Goal: Navigation & Orientation: Find specific page/section

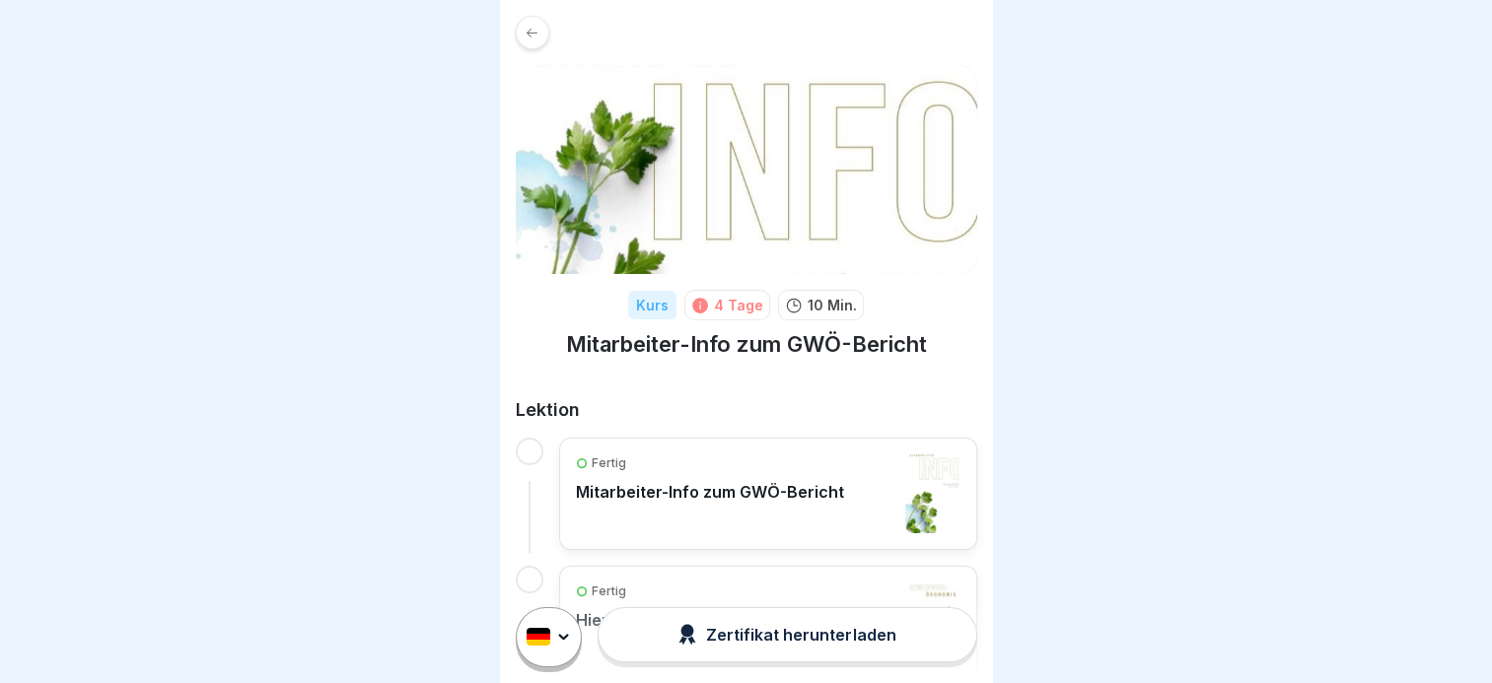
click at [528, 27] on icon at bounding box center [531, 33] width 15 height 15
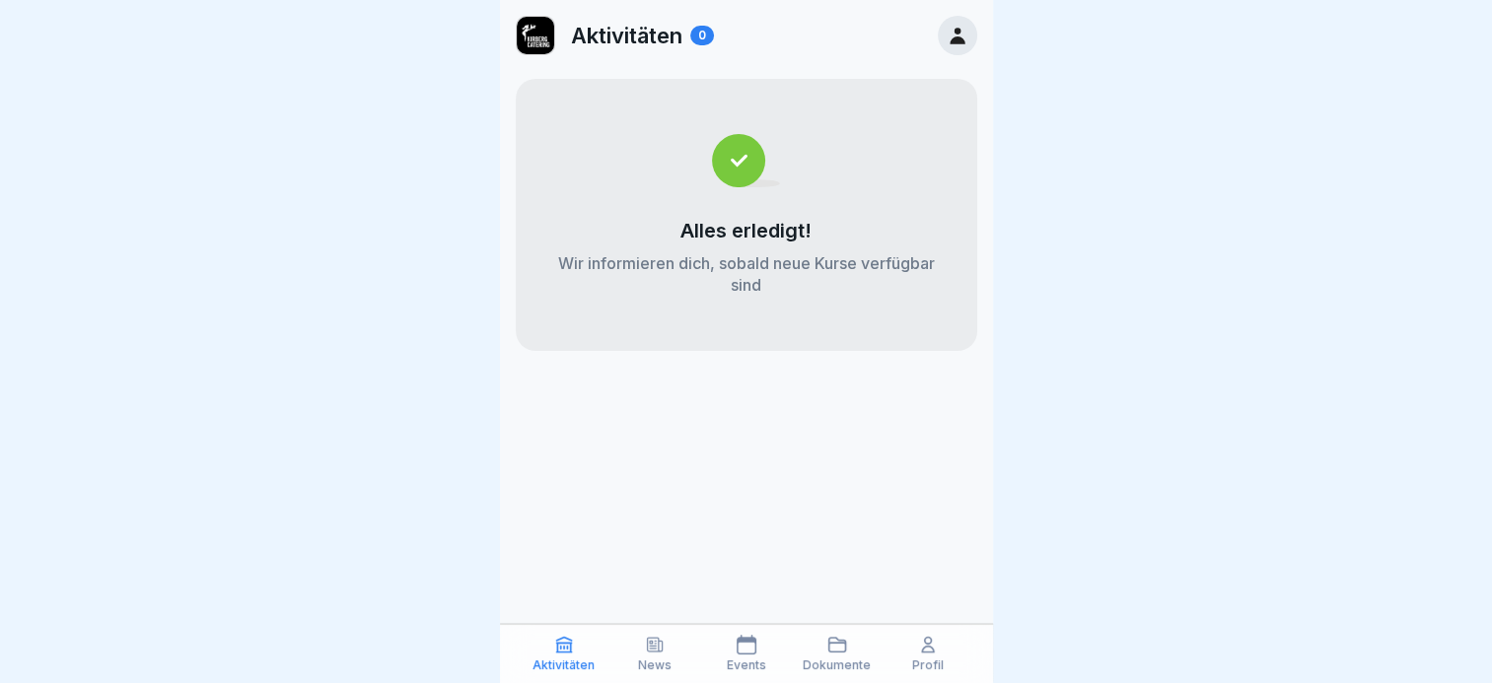
click at [607, 36] on p "Aktivitäten" at bounding box center [626, 36] width 111 height 26
click at [539, 39] on img at bounding box center [535, 35] width 37 height 37
click at [751, 663] on p "Events" at bounding box center [746, 666] width 39 height 14
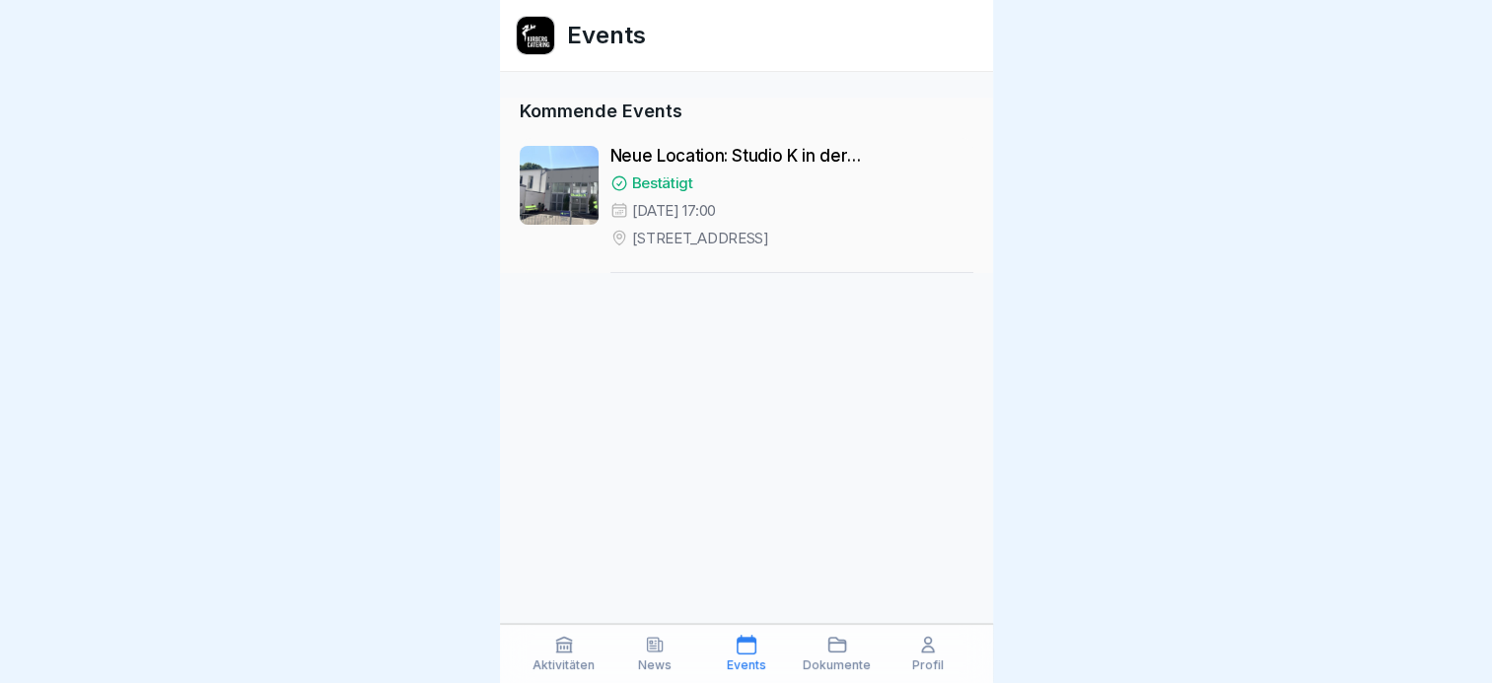
click at [658, 664] on p "News" at bounding box center [655, 666] width 34 height 14
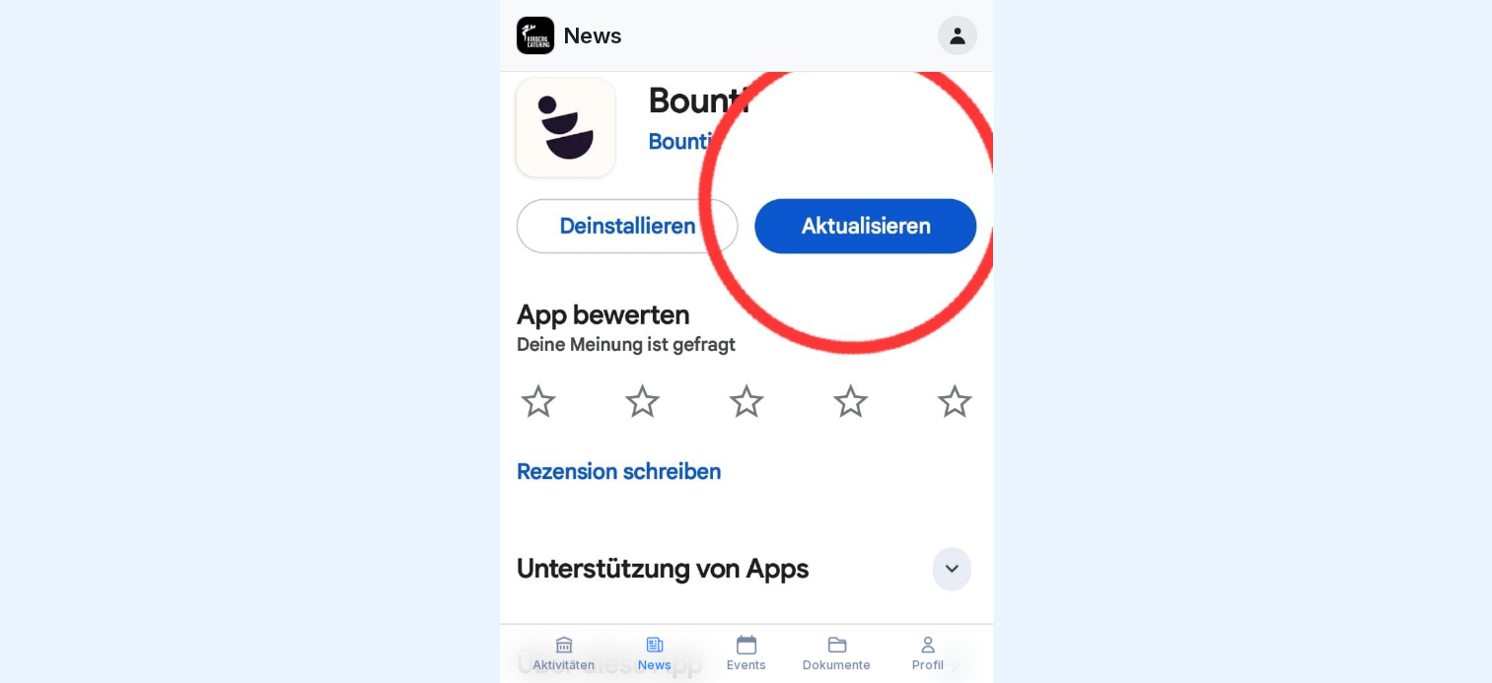
scroll to position [592, 0]
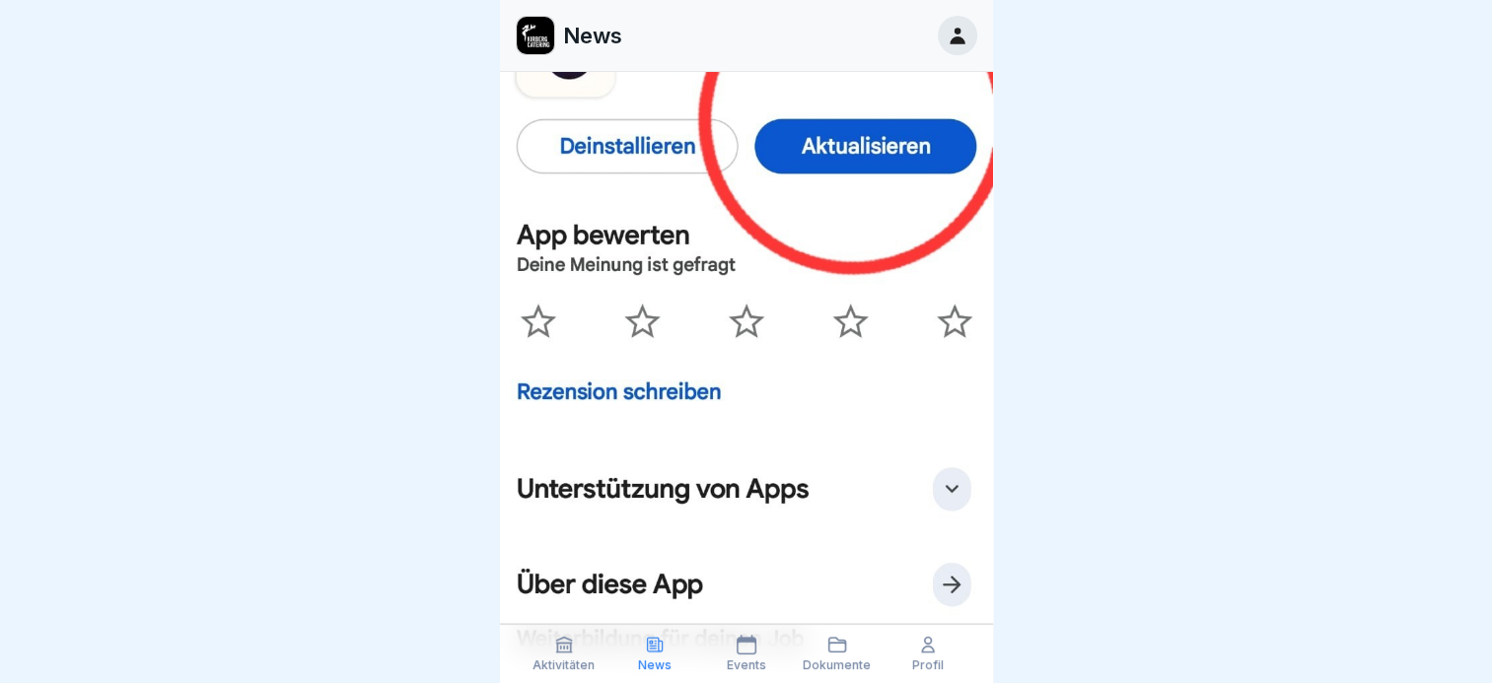
click at [843, 664] on p "Dokumente" at bounding box center [836, 666] width 68 height 14
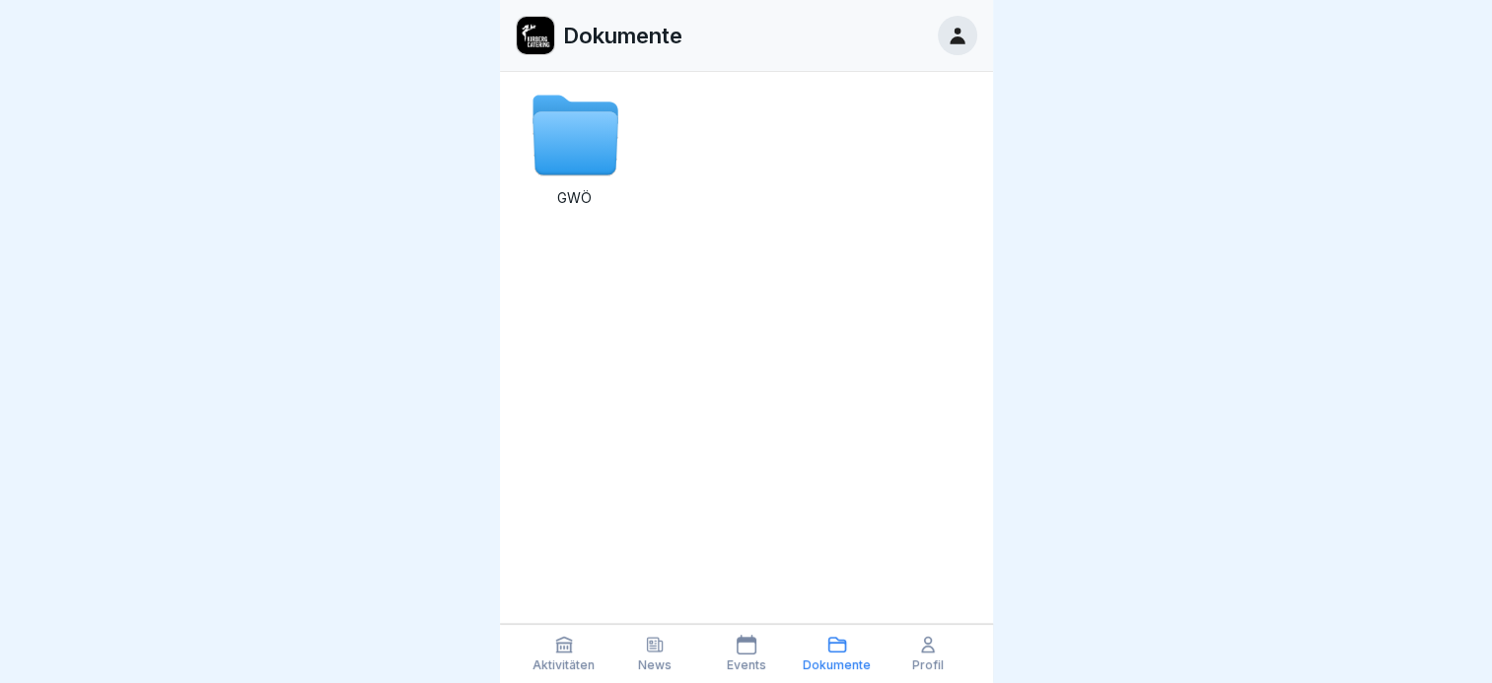
click at [935, 651] on icon at bounding box center [928, 645] width 20 height 20
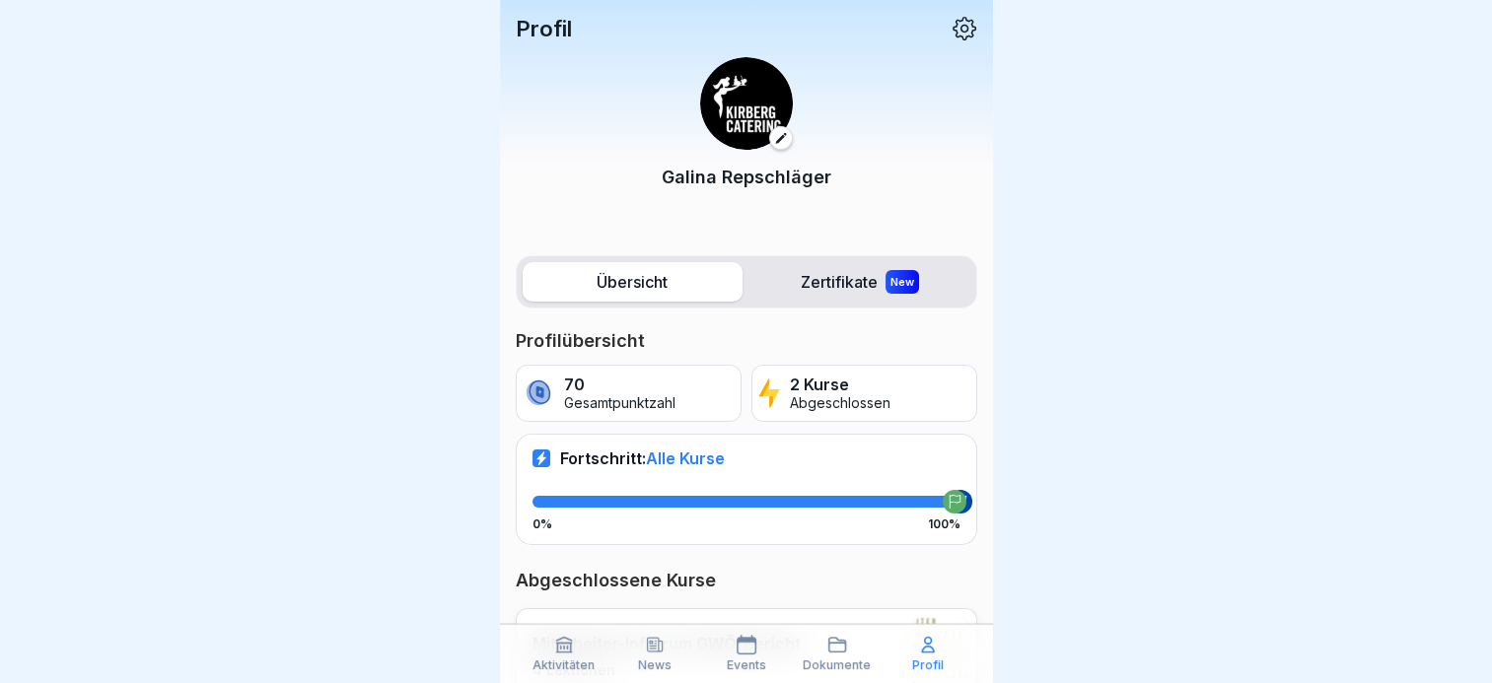
click at [651, 647] on icon at bounding box center [655, 645] width 20 height 20
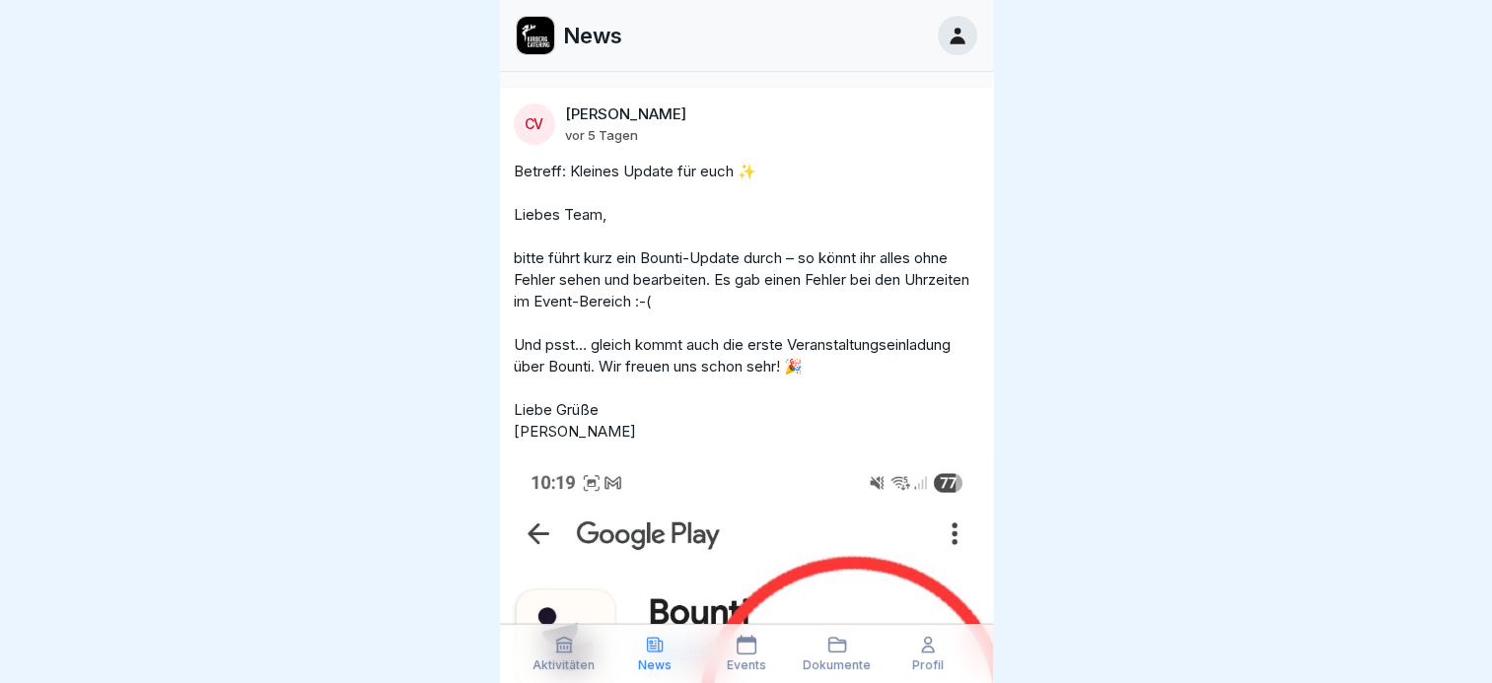
click at [576, 653] on div "Aktivitäten" at bounding box center [563, 653] width 81 height 37
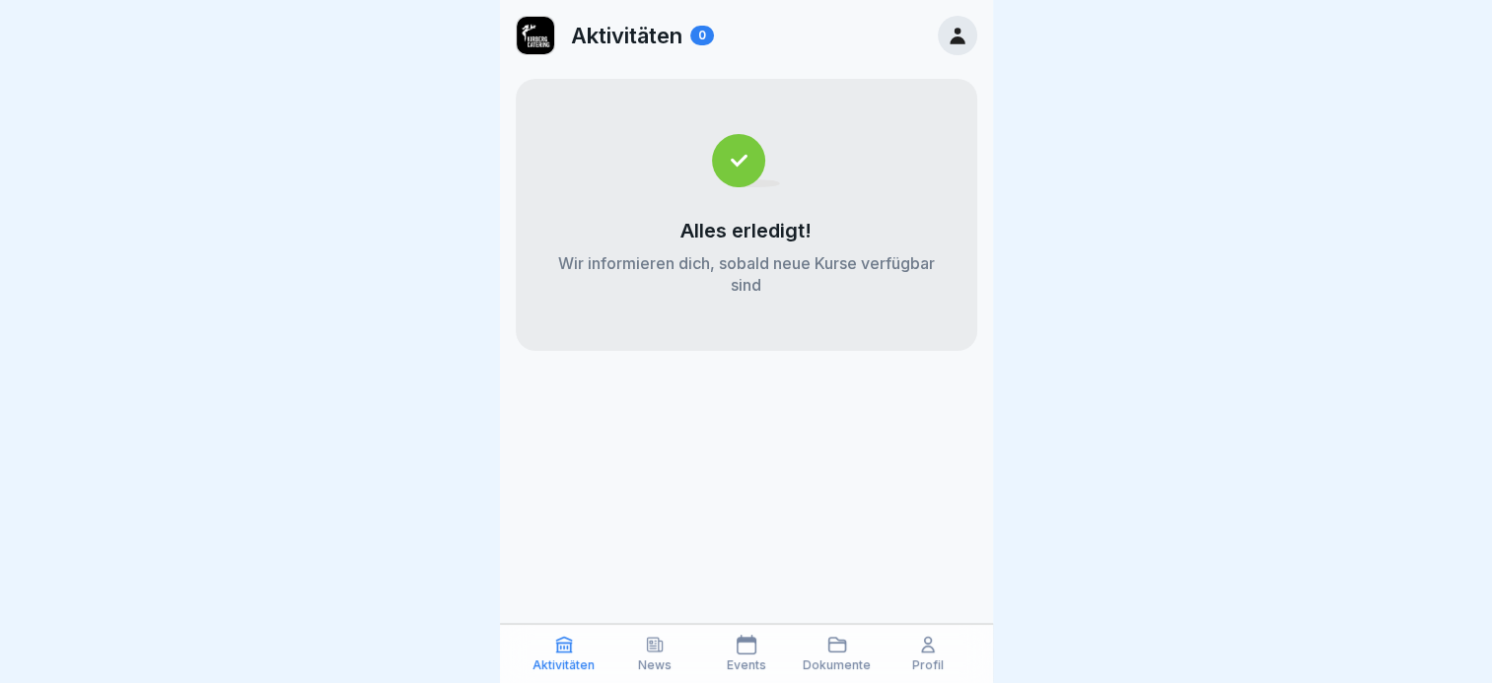
click at [753, 661] on p "Events" at bounding box center [746, 666] width 39 height 14
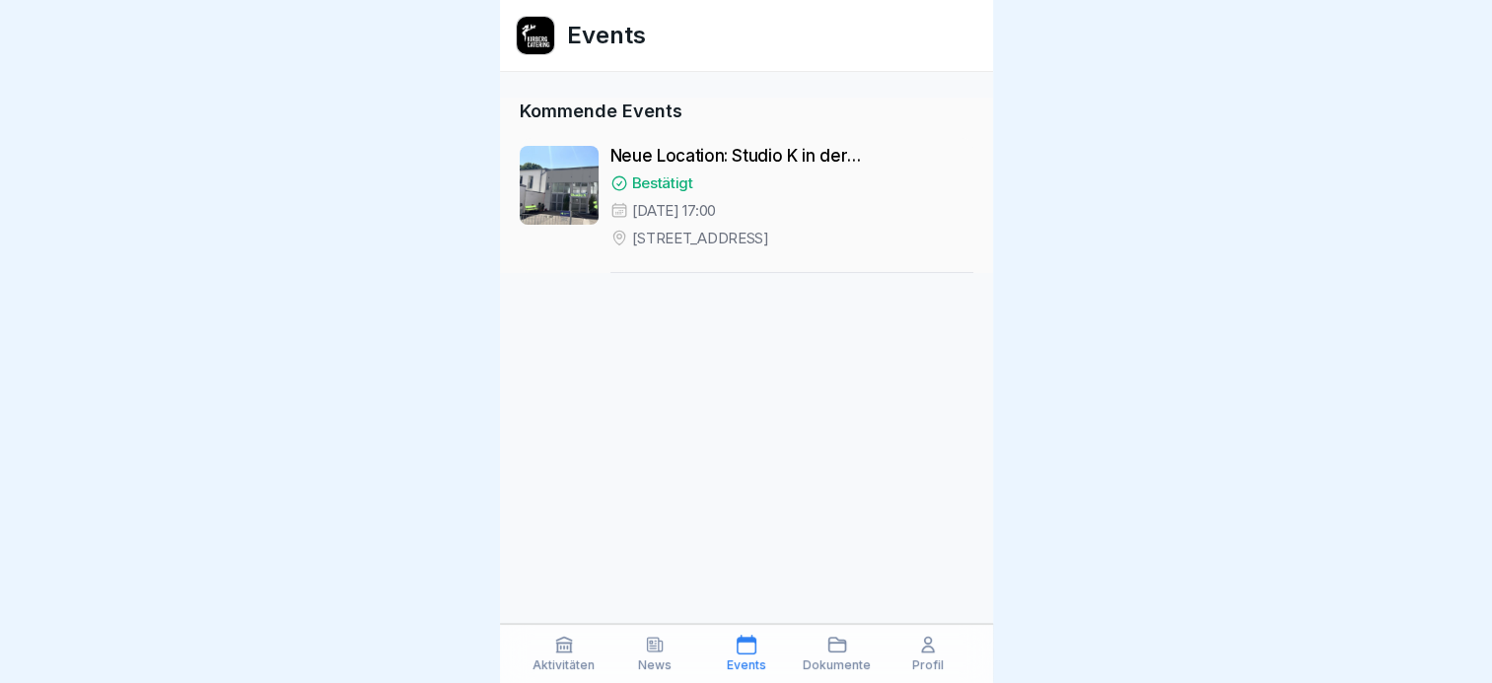
click at [657, 664] on p "News" at bounding box center [655, 666] width 34 height 14
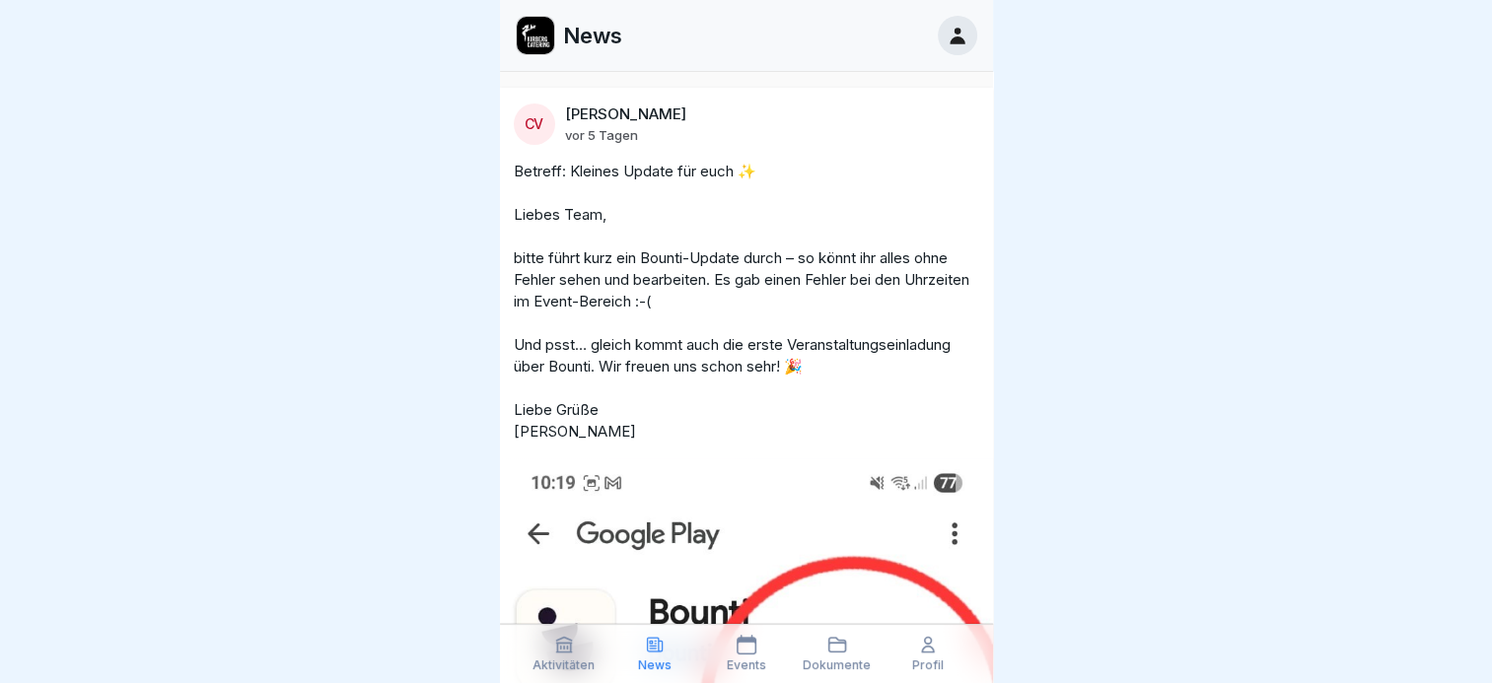
click at [558, 657] on div "Aktivitäten" at bounding box center [563, 653] width 81 height 37
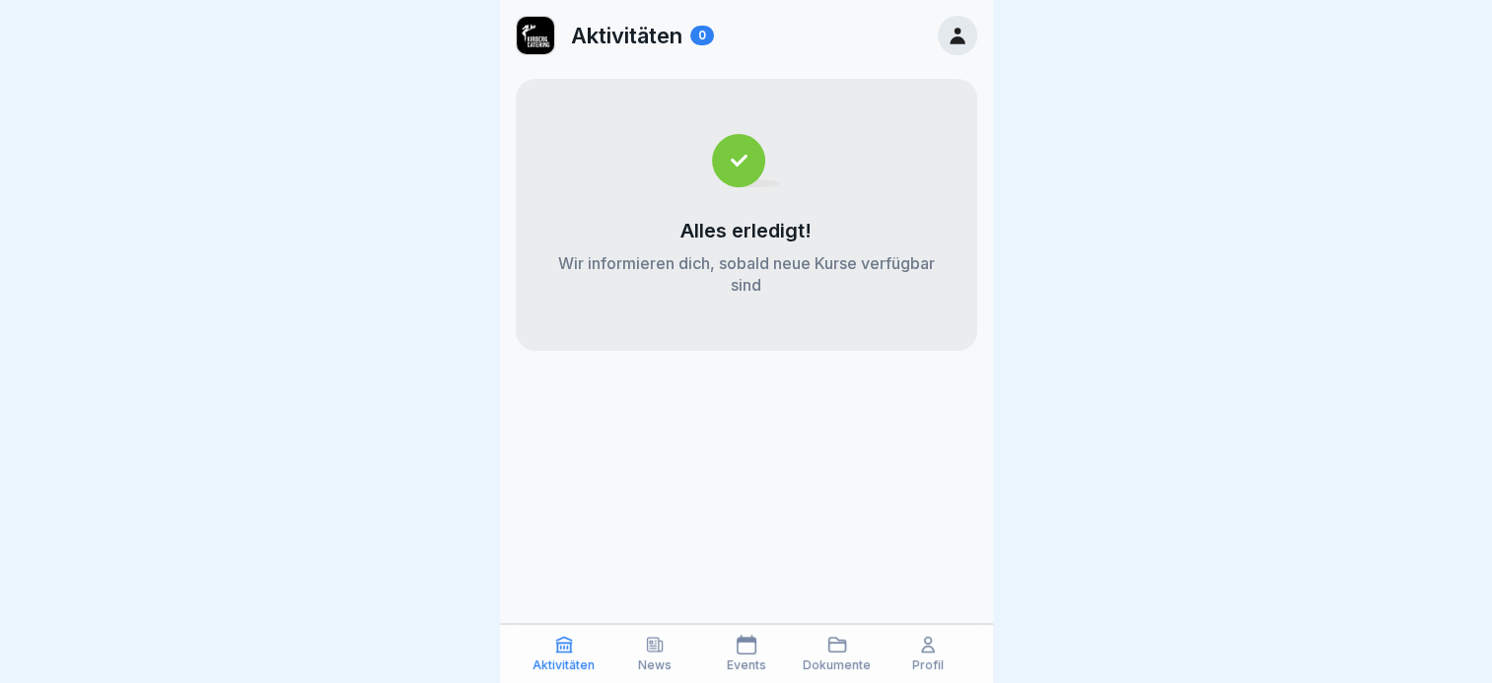
click at [741, 655] on div "Events" at bounding box center [745, 653] width 81 height 37
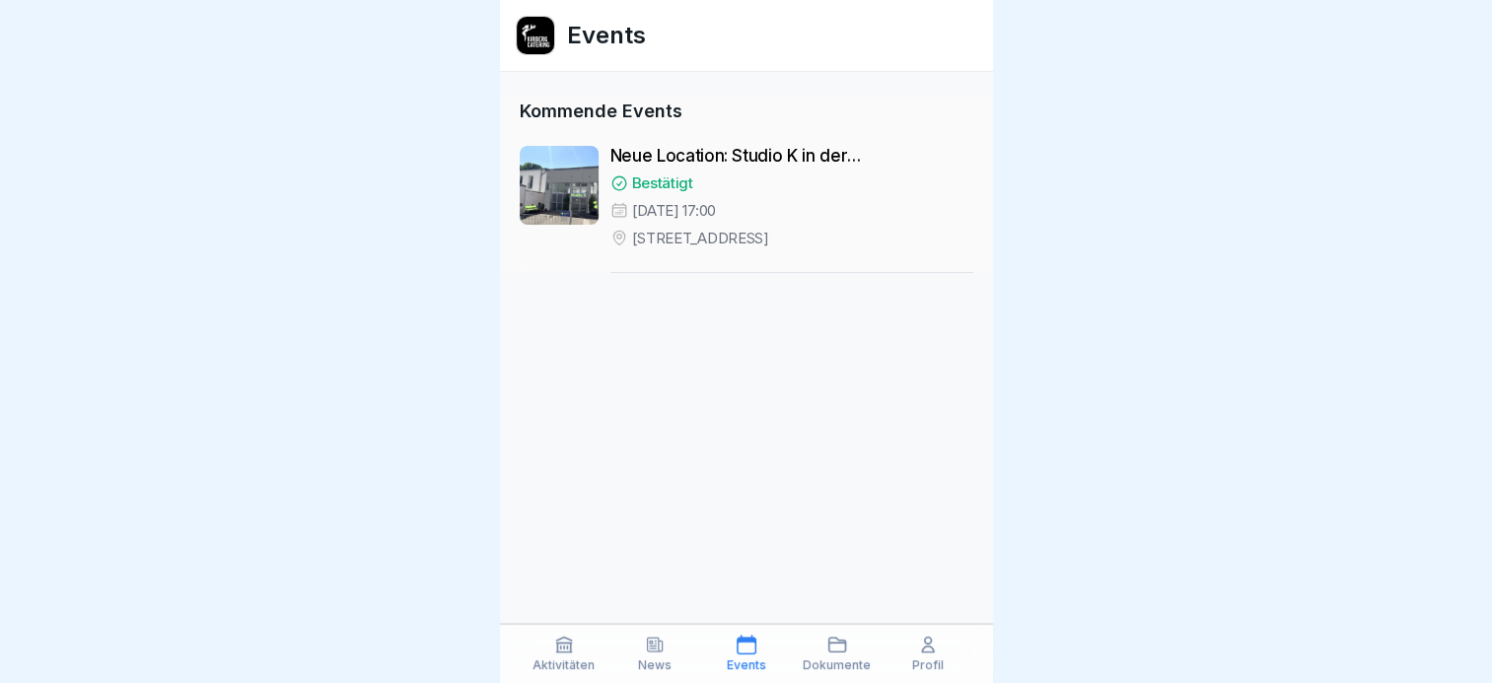
click at [844, 660] on p "Dokumente" at bounding box center [836, 666] width 68 height 14
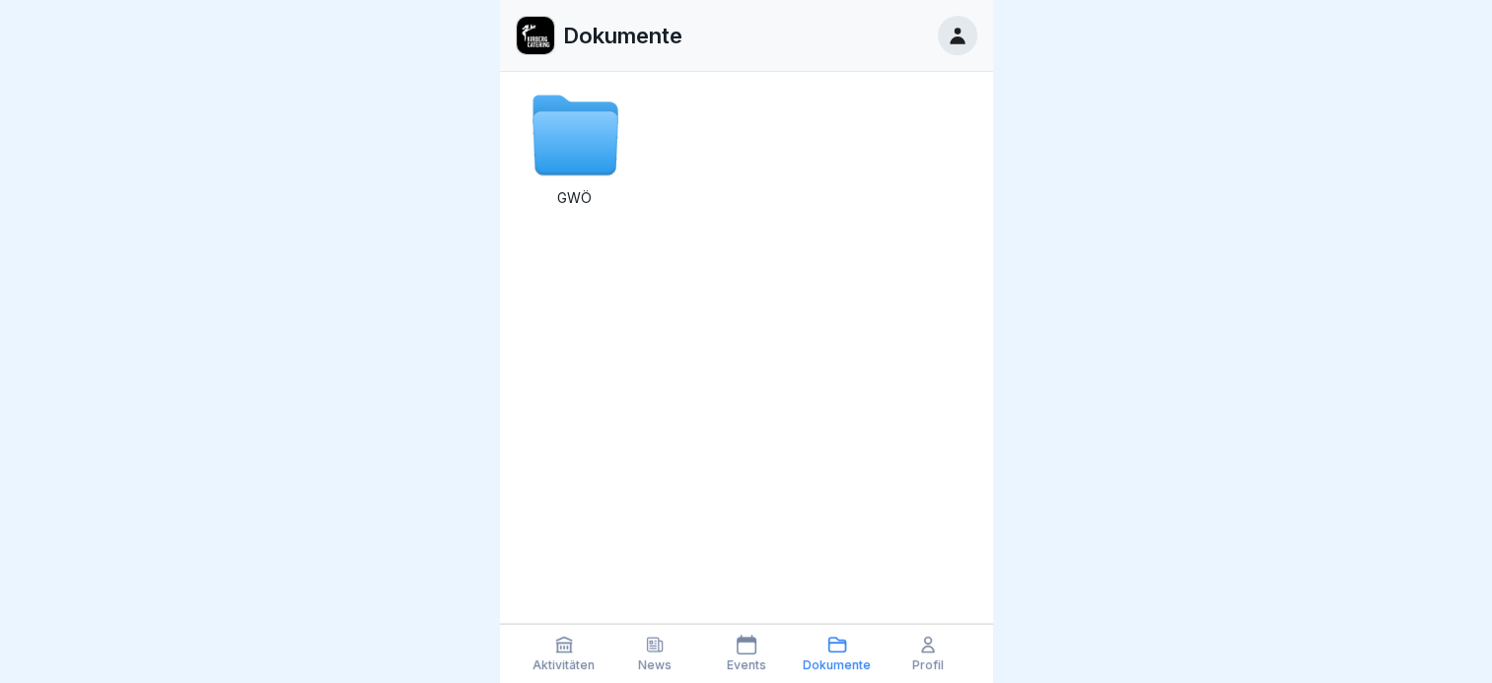
click at [744, 656] on div "Events" at bounding box center [745, 653] width 81 height 37
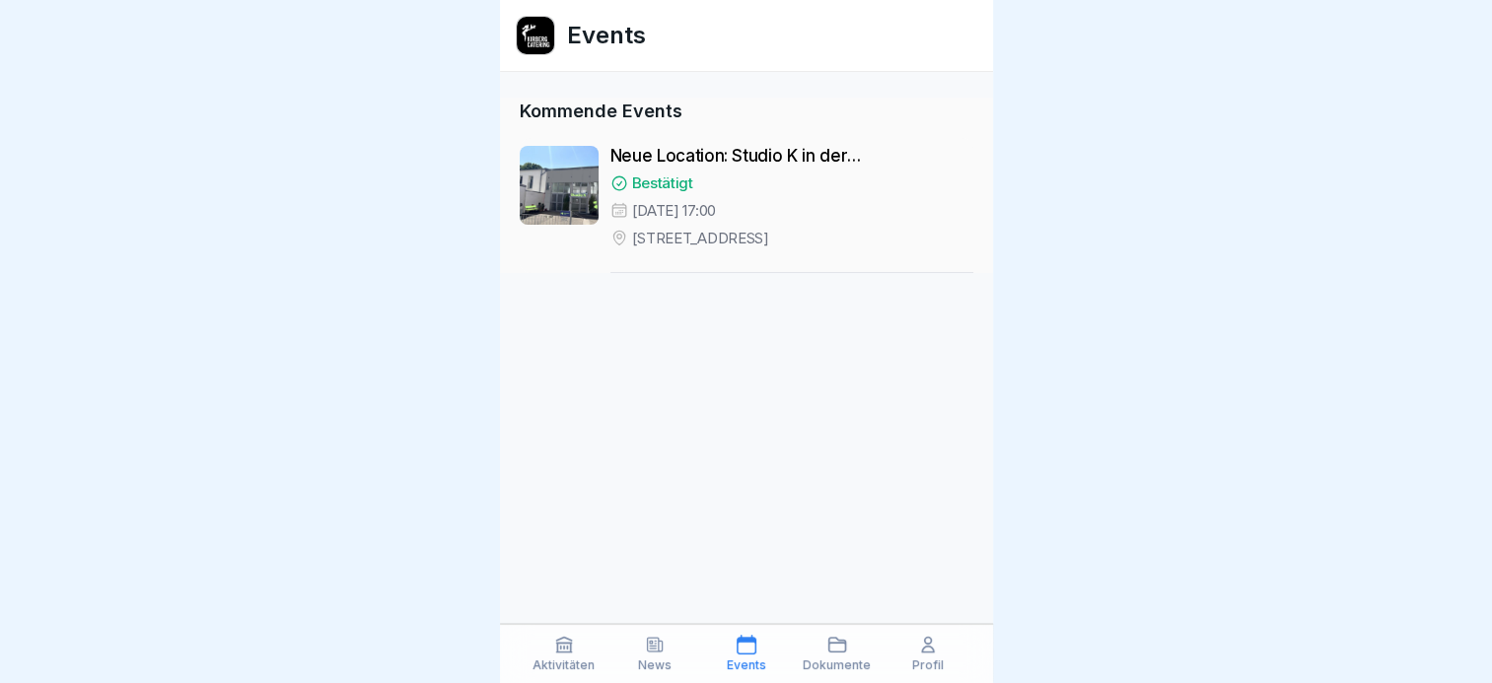
click at [651, 663] on p "News" at bounding box center [655, 666] width 34 height 14
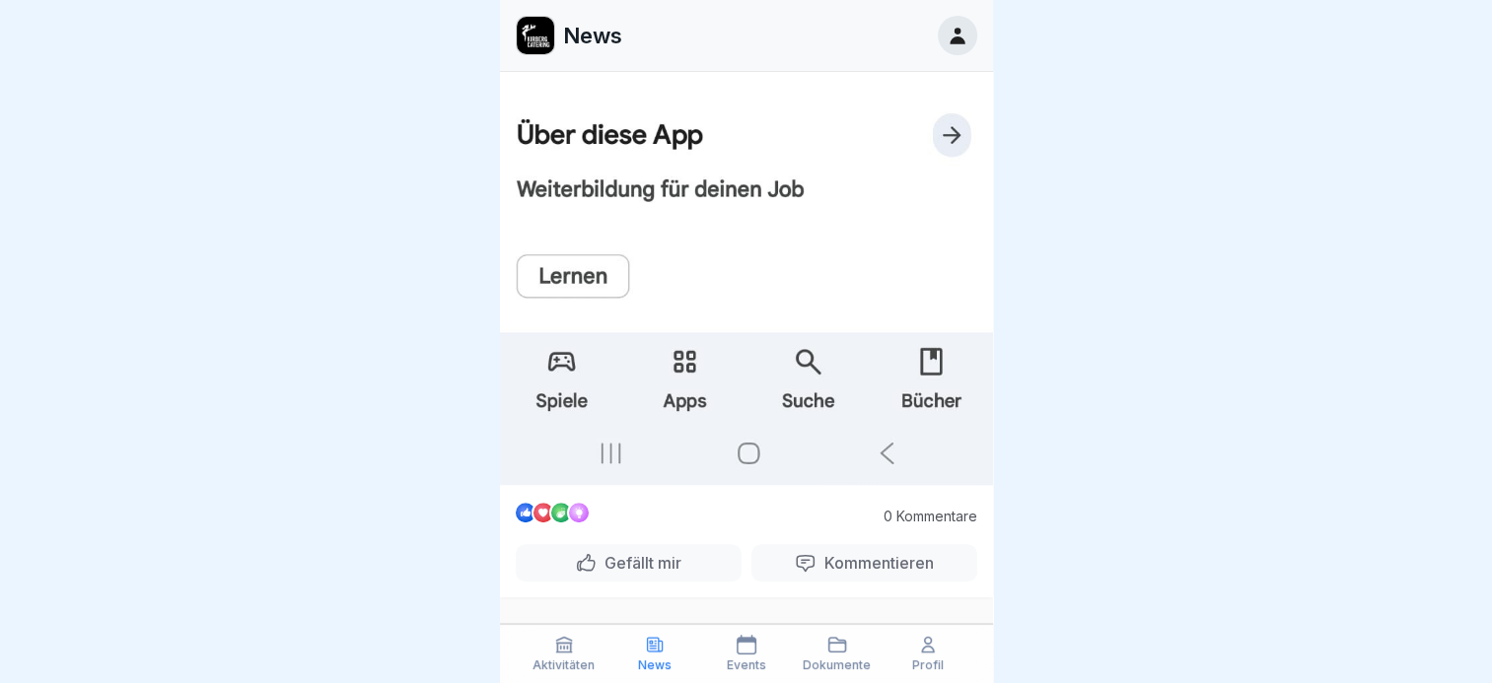
scroll to position [1046, 0]
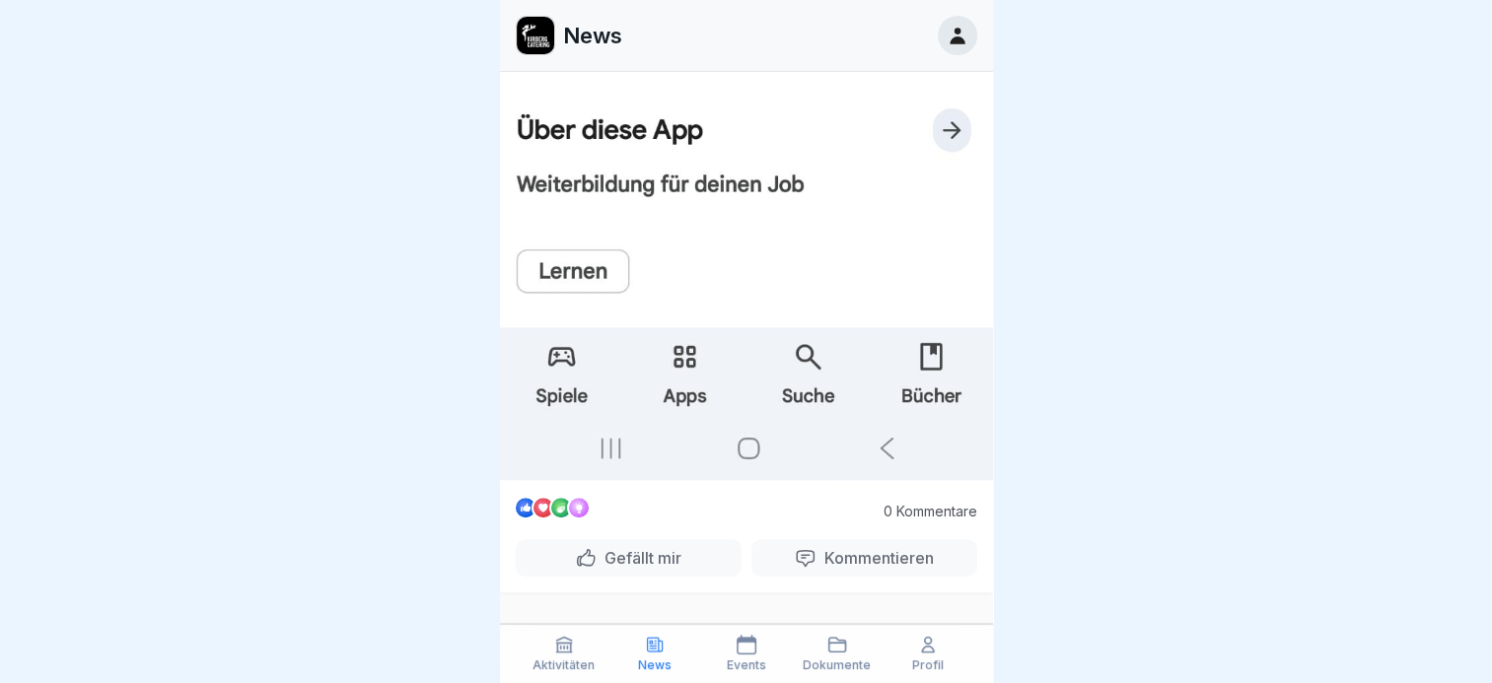
click at [547, 653] on div "Aktivitäten" at bounding box center [563, 653] width 81 height 37
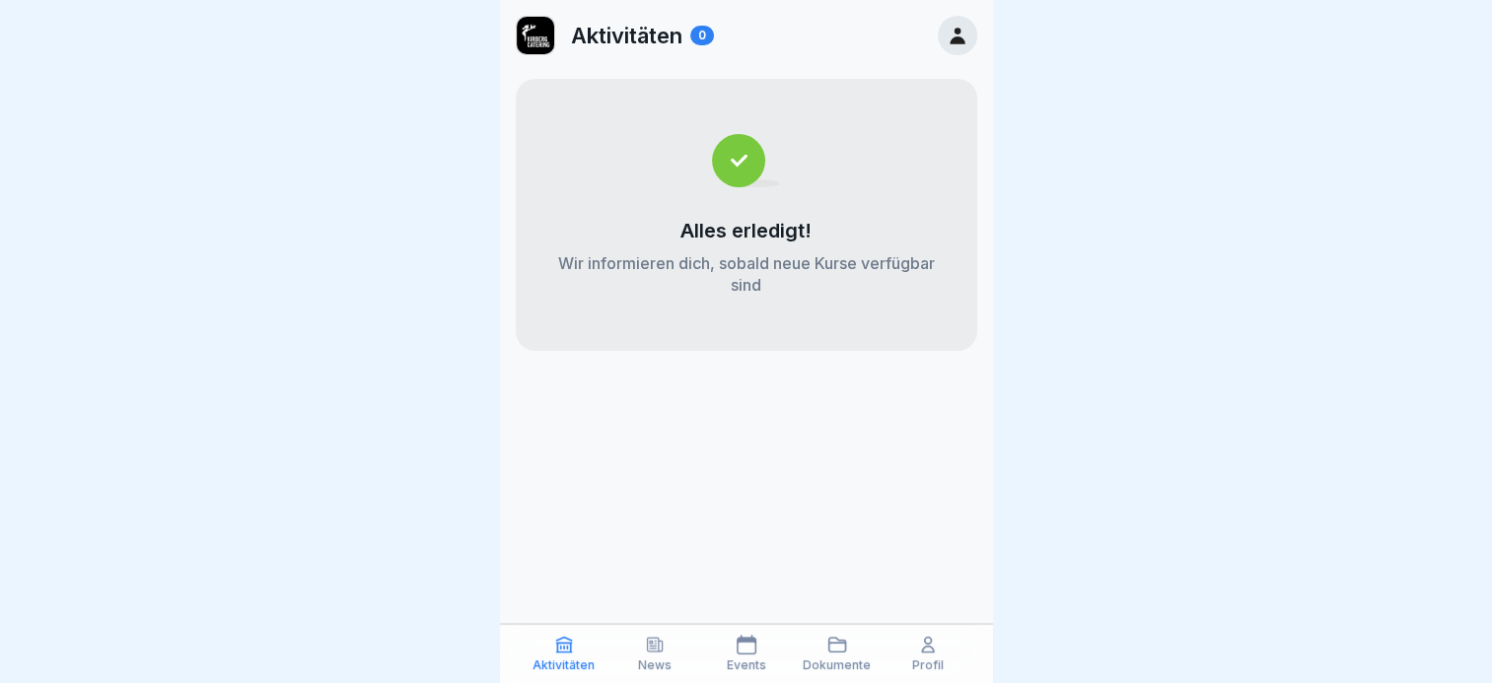
click at [930, 664] on p "Profil" at bounding box center [928, 666] width 32 height 14
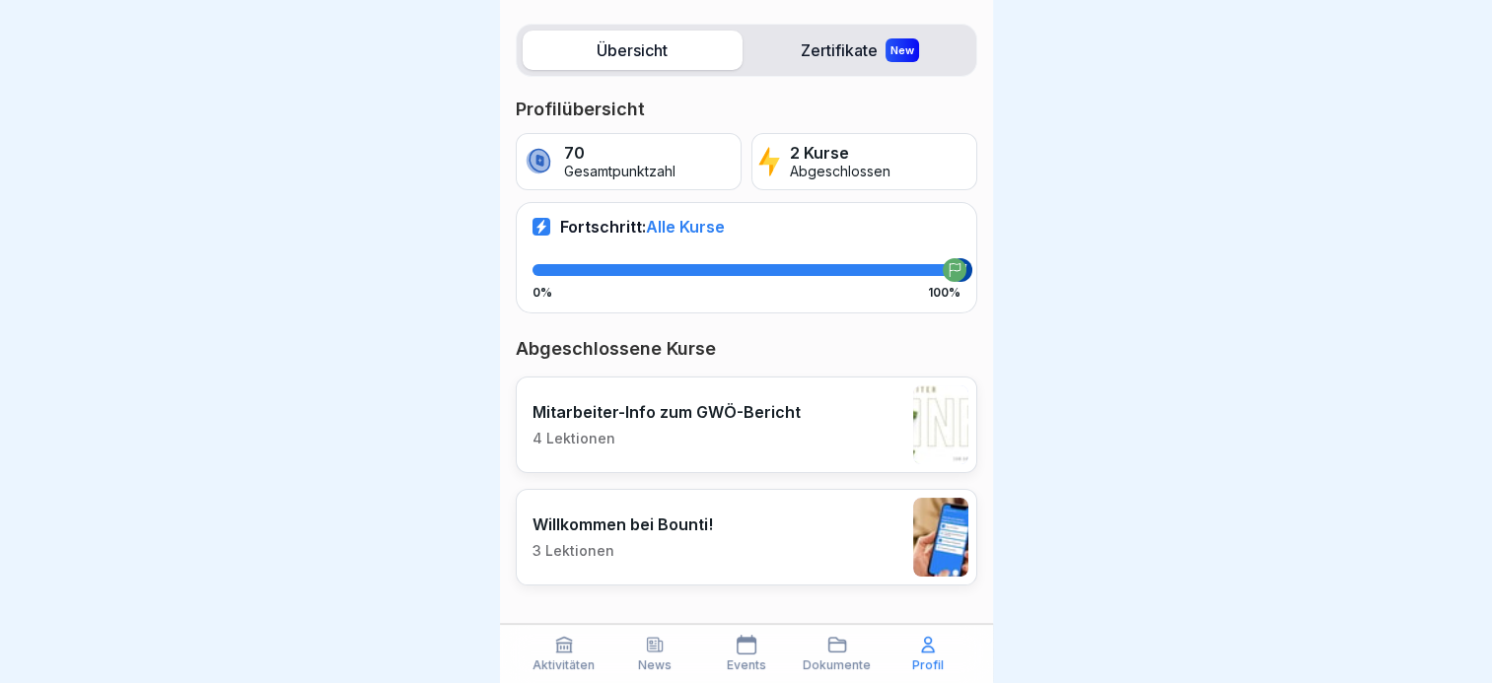
scroll to position [15, 0]
